Goal: Information Seeking & Learning: Find specific fact

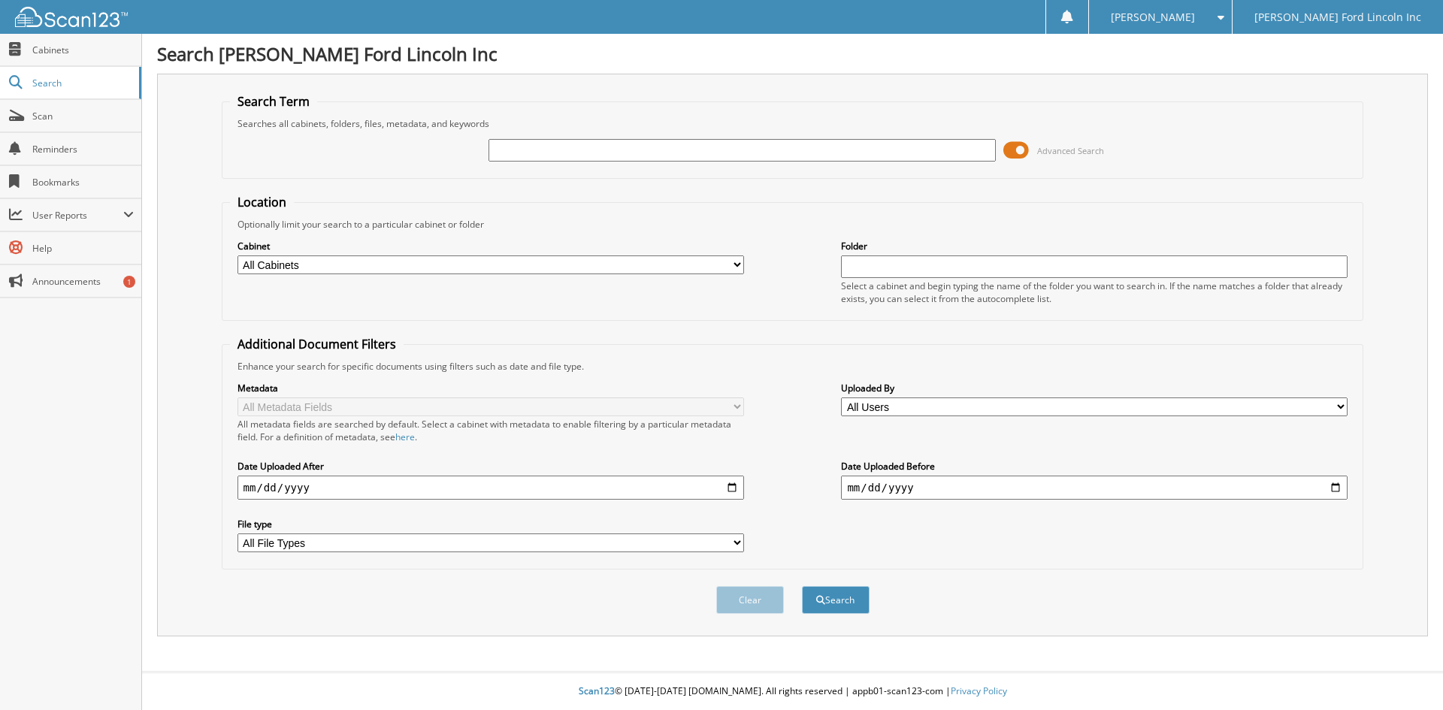
click at [731, 162] on div at bounding box center [742, 151] width 507 height 26
click at [731, 149] on input "text" at bounding box center [742, 150] width 507 height 23
type input "h"
type input "Hot Springs Housing and Redevelopment Commission"
click at [802, 586] on button "Search" at bounding box center [836, 600] width 68 height 28
